Goal: Check status: Check status

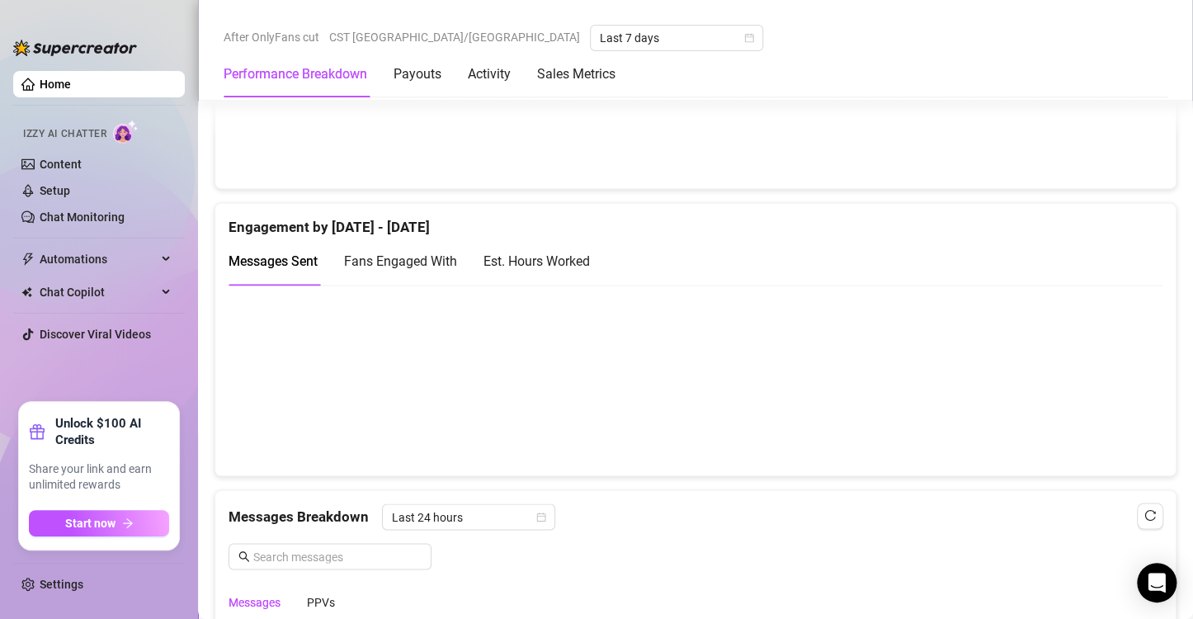
scroll to position [1037, 0]
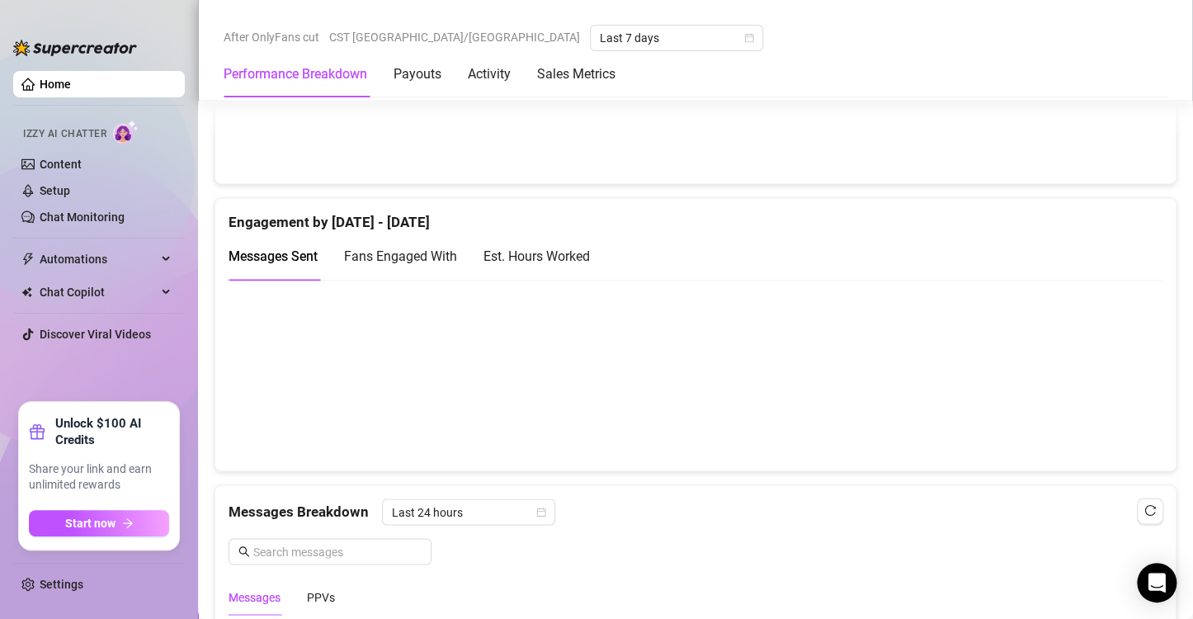
click at [522, 252] on div "Est. Hours Worked" at bounding box center [536, 256] width 106 height 21
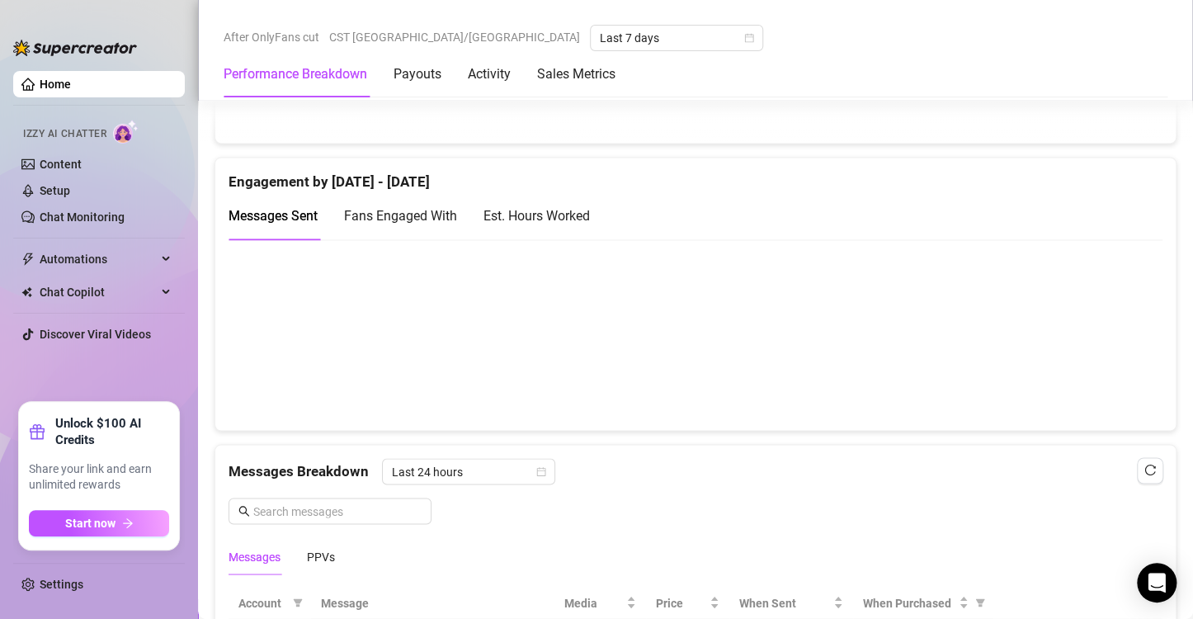
scroll to position [1079, 0]
click at [555, 214] on div "Est. Hours Worked" at bounding box center [536, 215] width 106 height 21
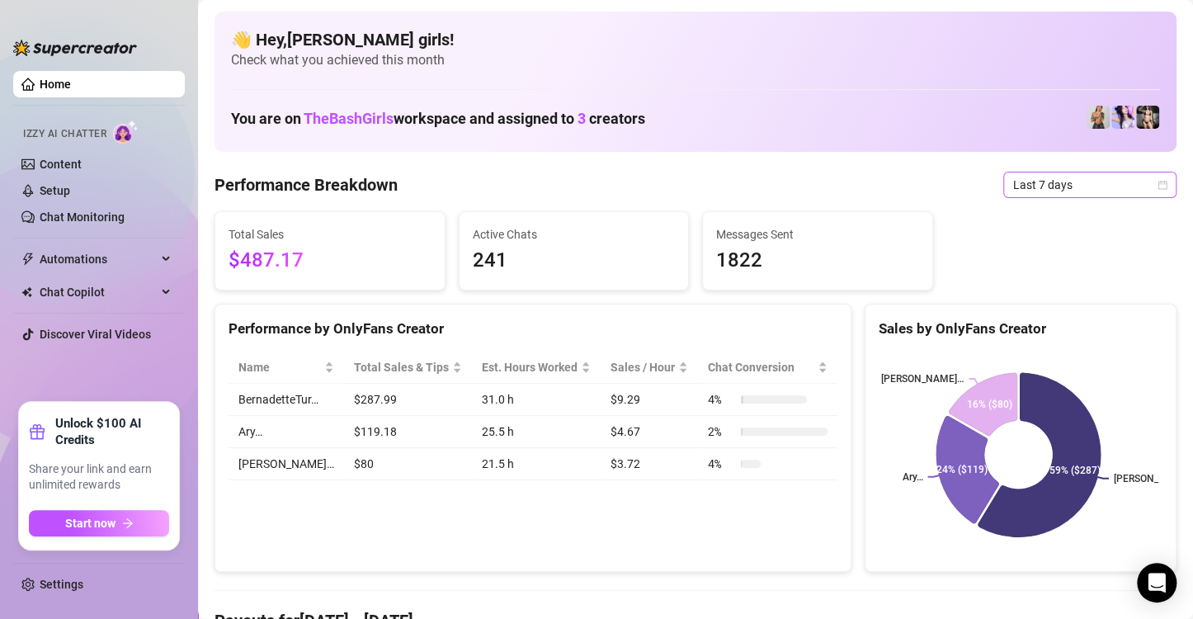
click at [1157, 181] on icon "calendar" at bounding box center [1162, 185] width 10 height 10
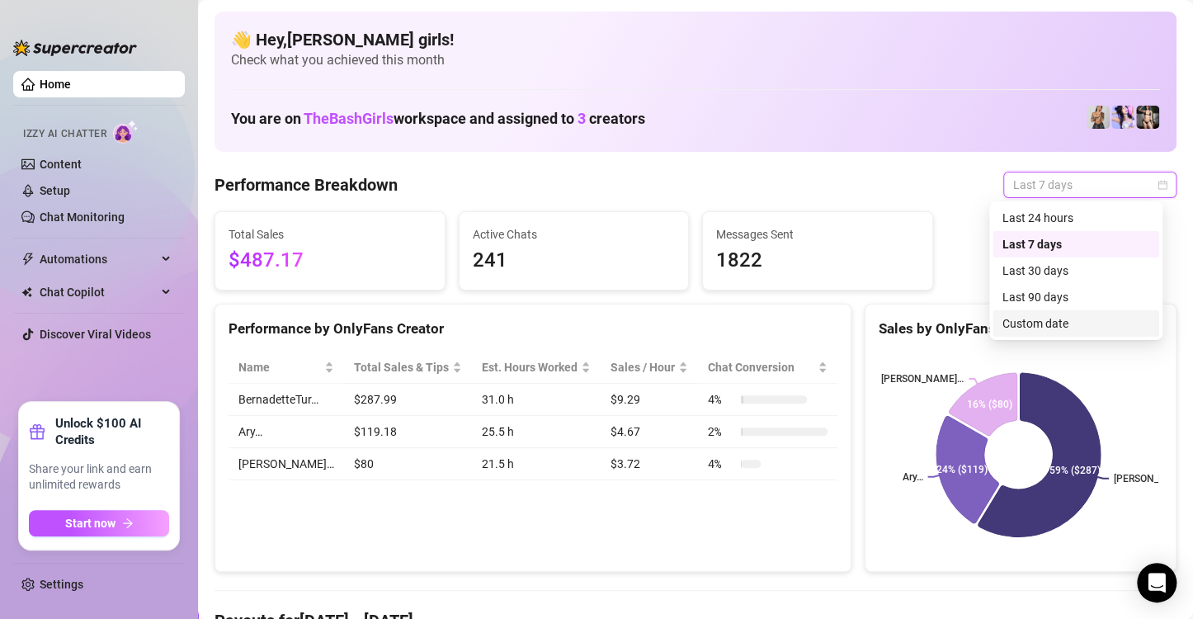
click at [1052, 327] on div "Custom date" at bounding box center [1075, 323] width 147 height 18
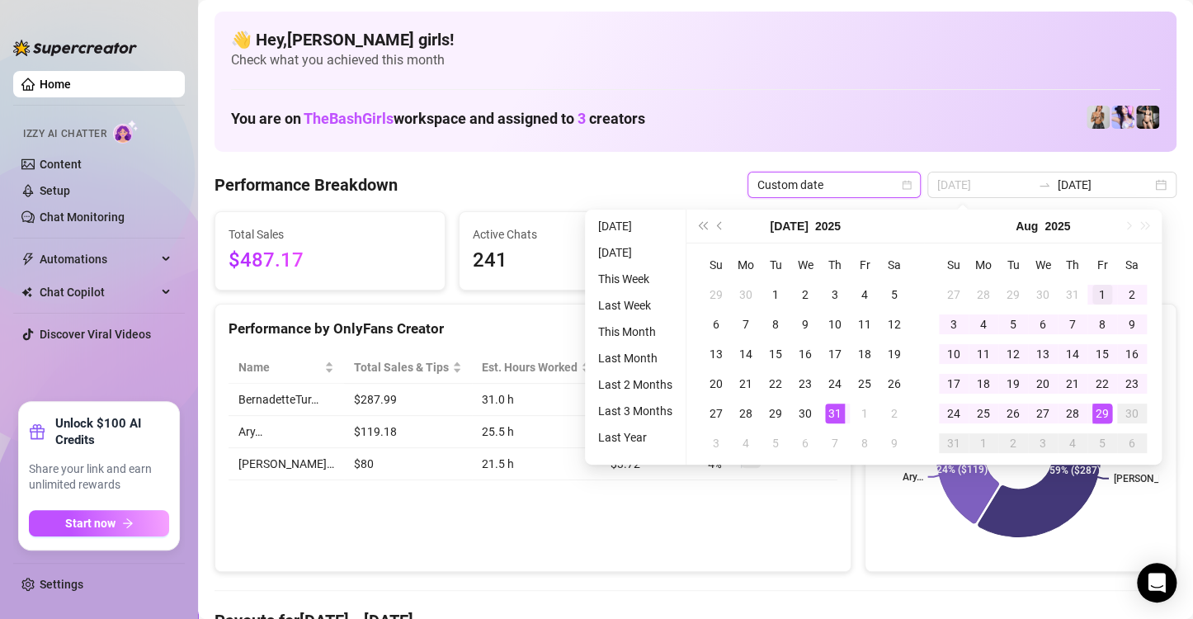
type input "[DATE]"
click at [1099, 291] on div "1" at bounding box center [1102, 295] width 20 height 20
type input "2025-08-29"
click at [1109, 413] on div "29" at bounding box center [1102, 413] width 20 height 20
type input "2025-08-01"
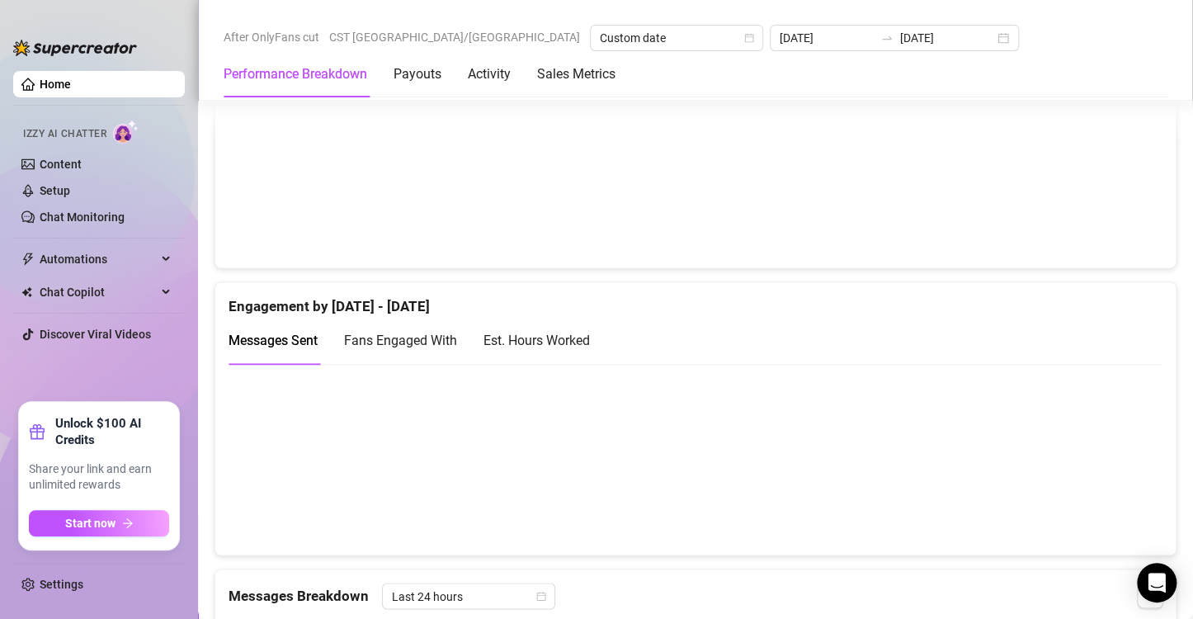
scroll to position [969, 0]
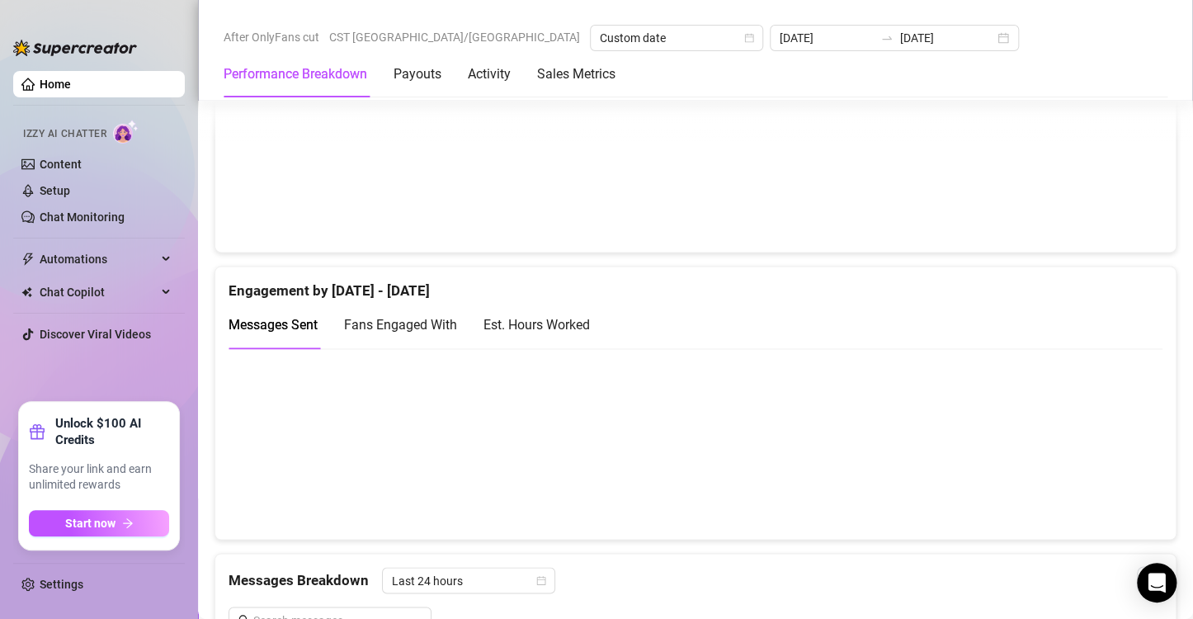
click at [288, 468] on canvas at bounding box center [688, 442] width 920 height 165
click at [422, 317] on span "Fans Engaged With" at bounding box center [400, 325] width 113 height 16
click at [541, 316] on div "Est. Hours Worked" at bounding box center [536, 324] width 106 height 21
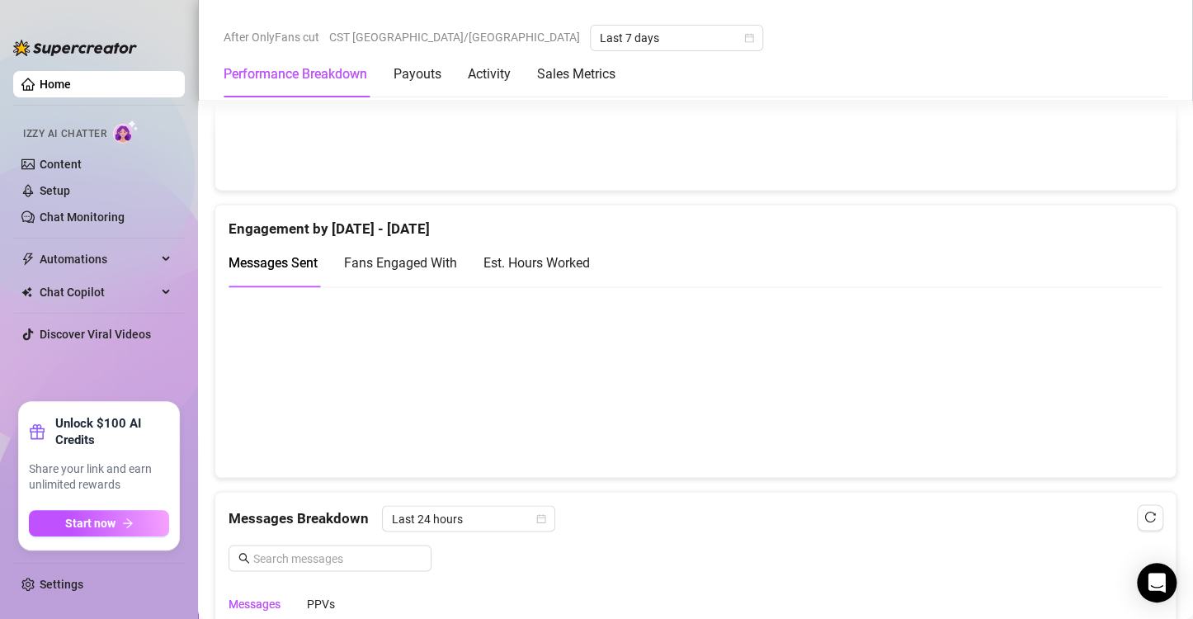
scroll to position [1042, 0]
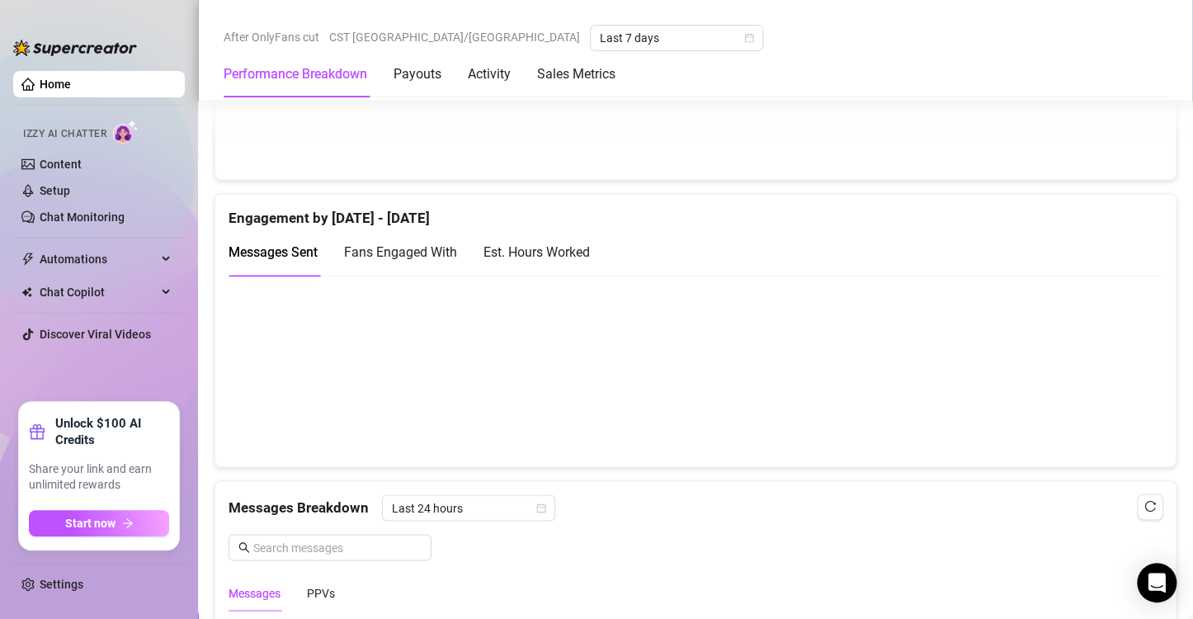
click at [520, 252] on div "Est. Hours Worked" at bounding box center [536, 252] width 106 height 21
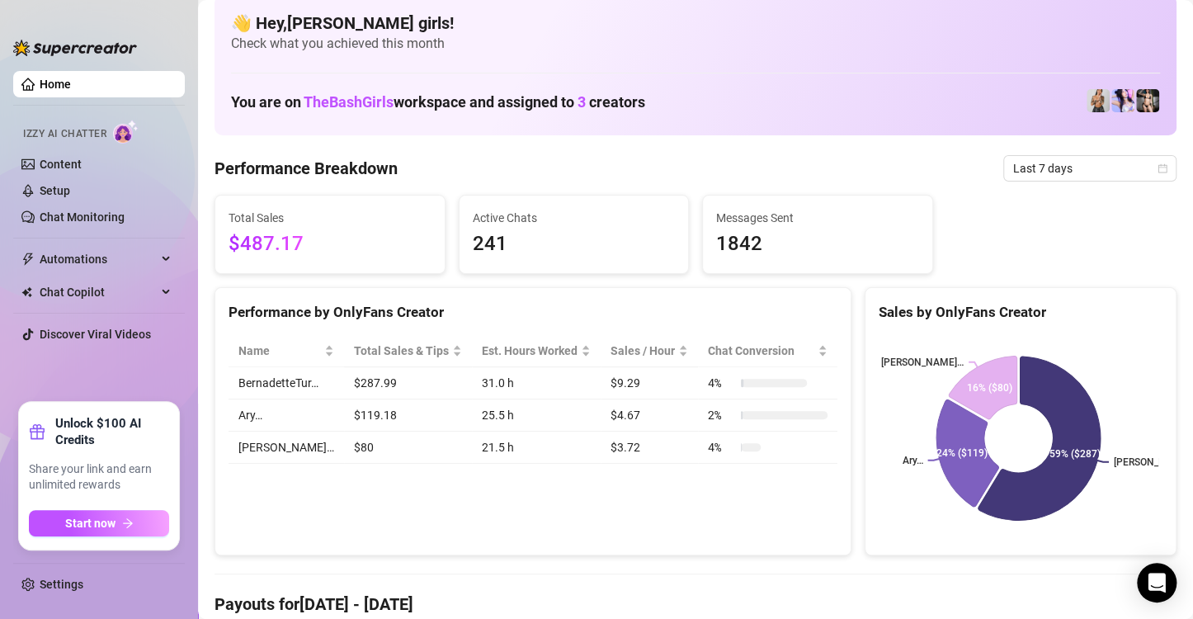
scroll to position [0, 0]
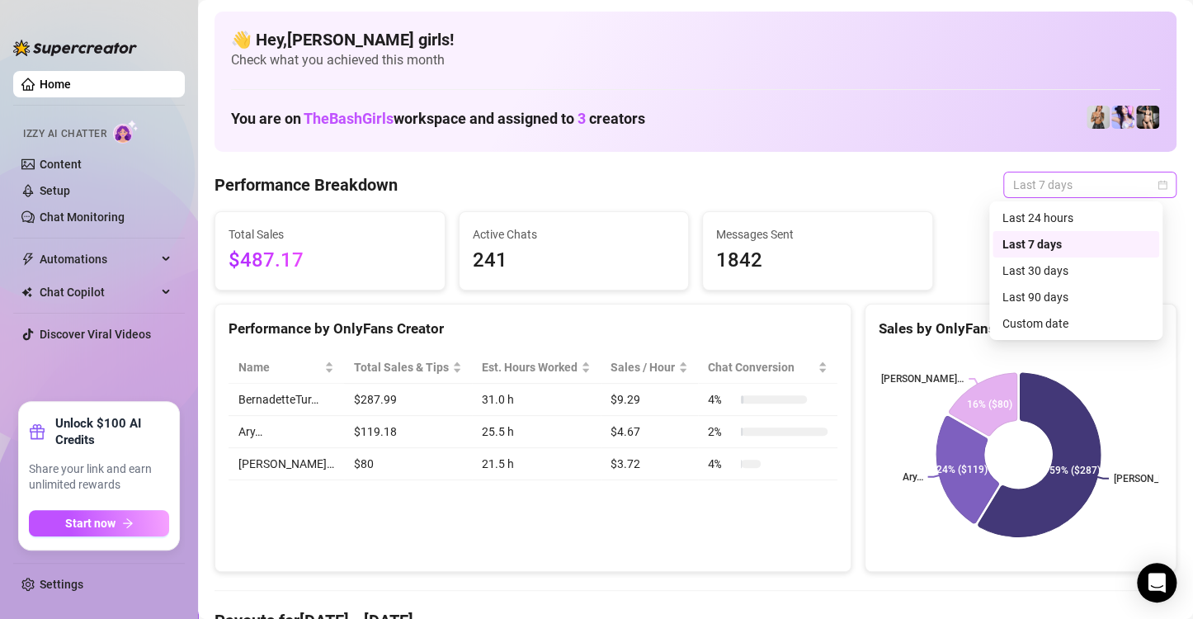
click at [1079, 189] on span "Last 7 days" at bounding box center [1089, 184] width 153 height 25
click at [1029, 319] on div "Custom date" at bounding box center [1075, 323] width 147 height 18
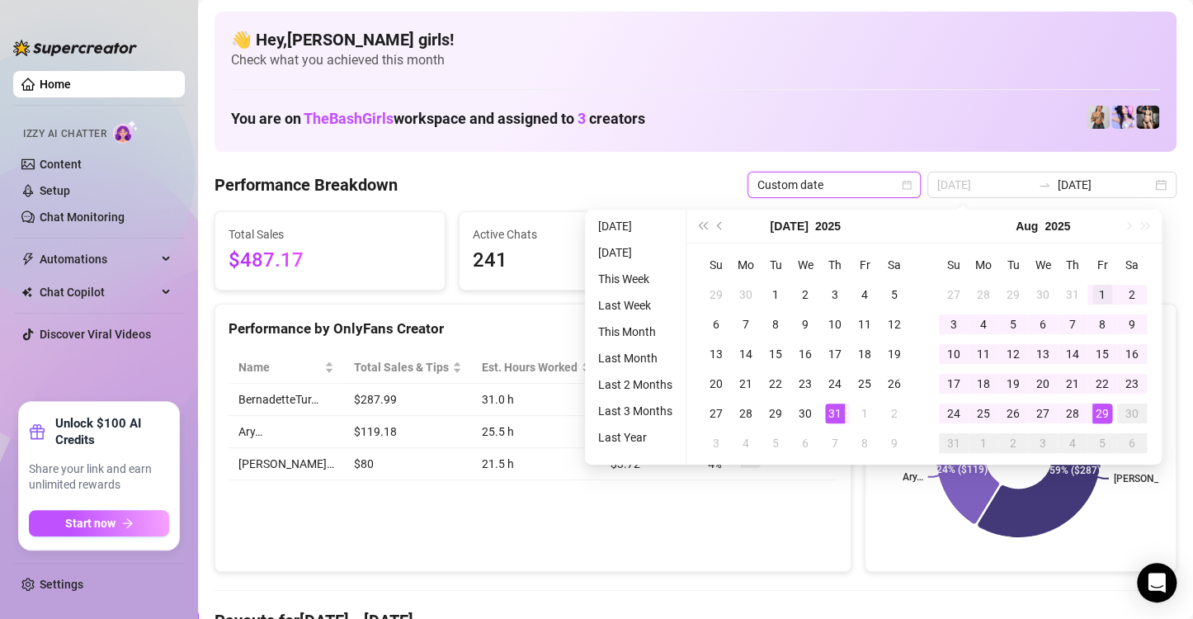
type input "2025-08-01"
click at [1091, 297] on td "1" at bounding box center [1102, 295] width 30 height 30
type input "2025-08-29"
click at [1091, 411] on td "29" at bounding box center [1102, 413] width 30 height 30
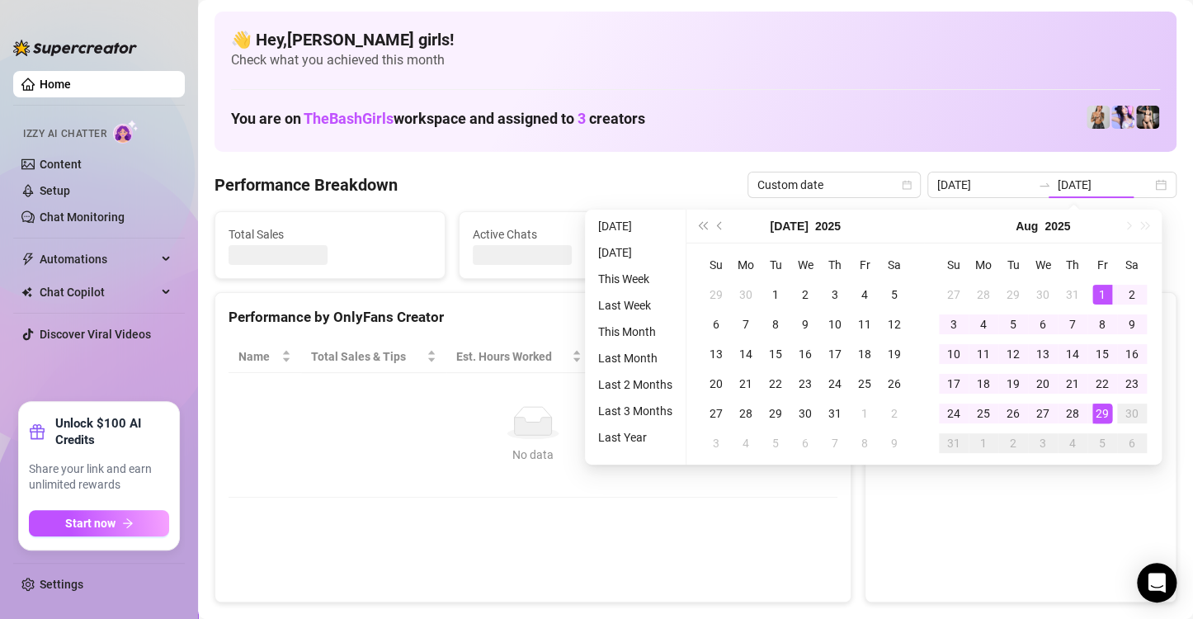
type input "2025-08-01"
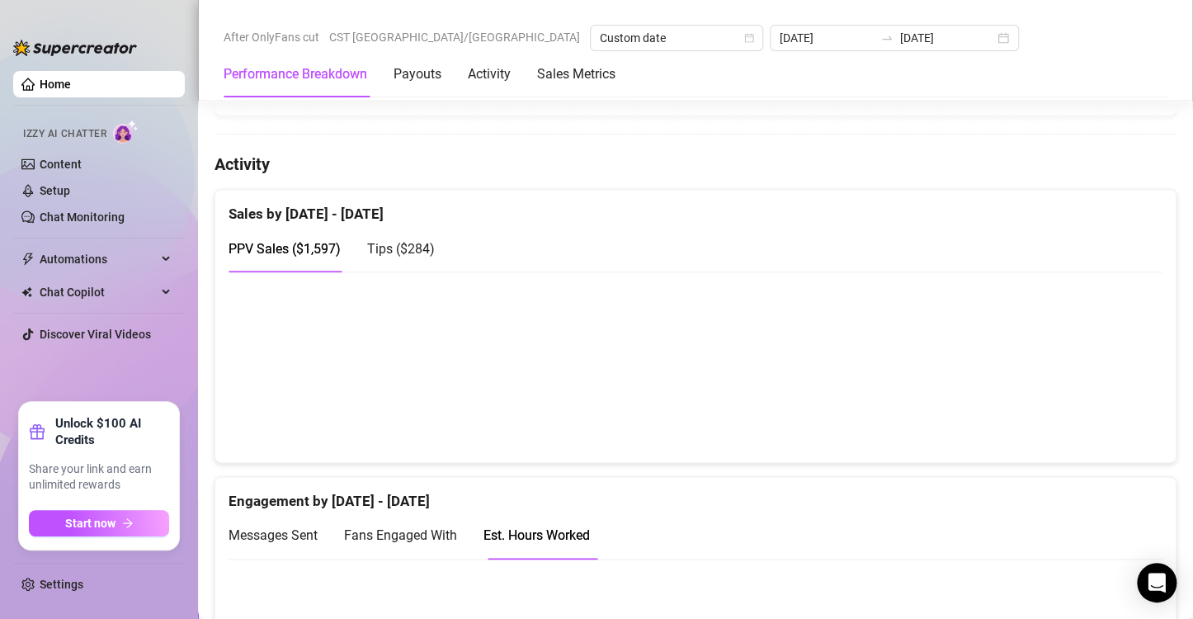
scroll to position [1016, 0]
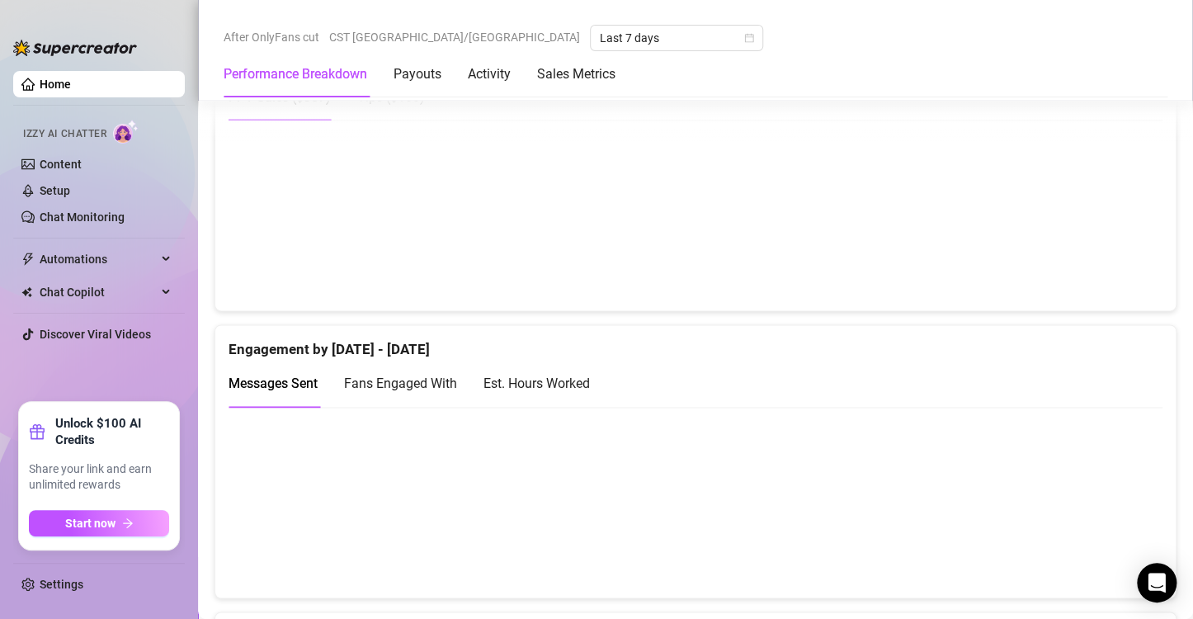
scroll to position [919, 0]
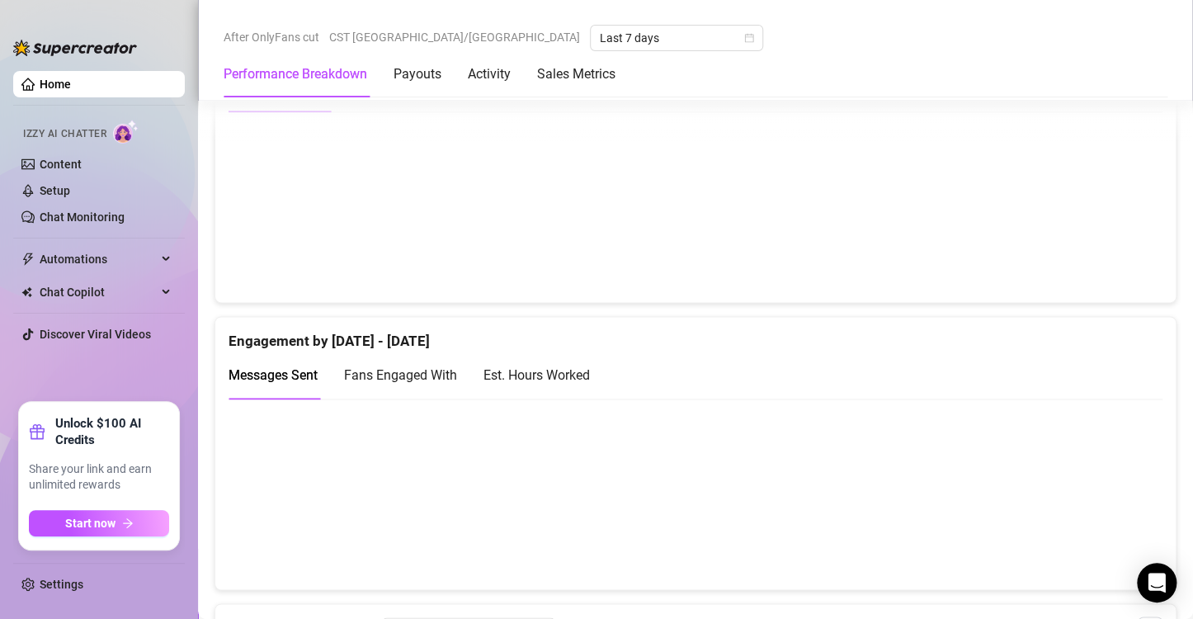
click at [510, 381] on div "Est. Hours Worked" at bounding box center [536, 375] width 106 height 21
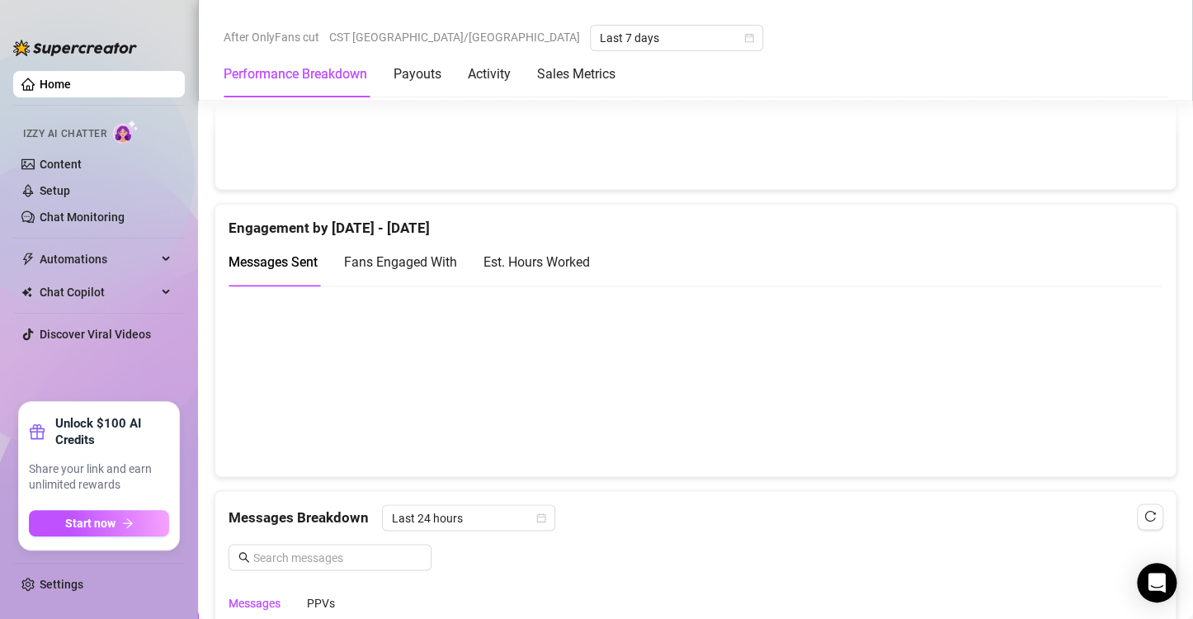
scroll to position [1033, 0]
click at [563, 271] on div "Est. Hours Worked" at bounding box center [536, 261] width 106 height 47
